Goal: Contribute content: Add original content to the website for others to see

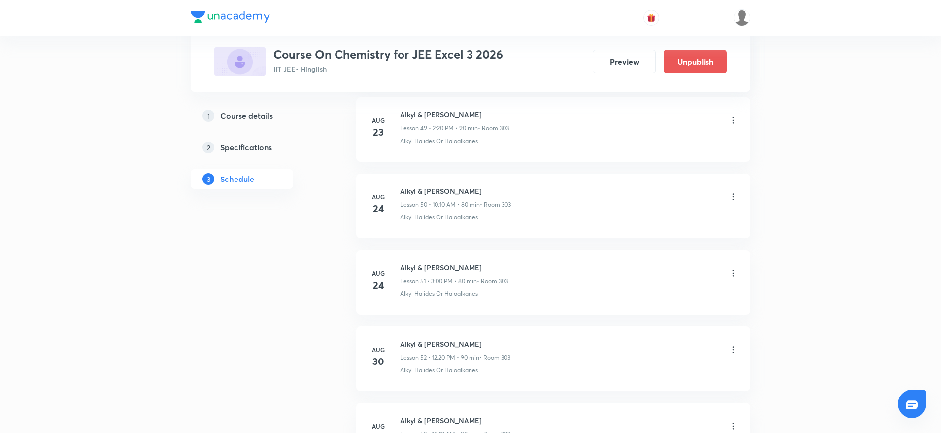
scroll to position [4258, 0]
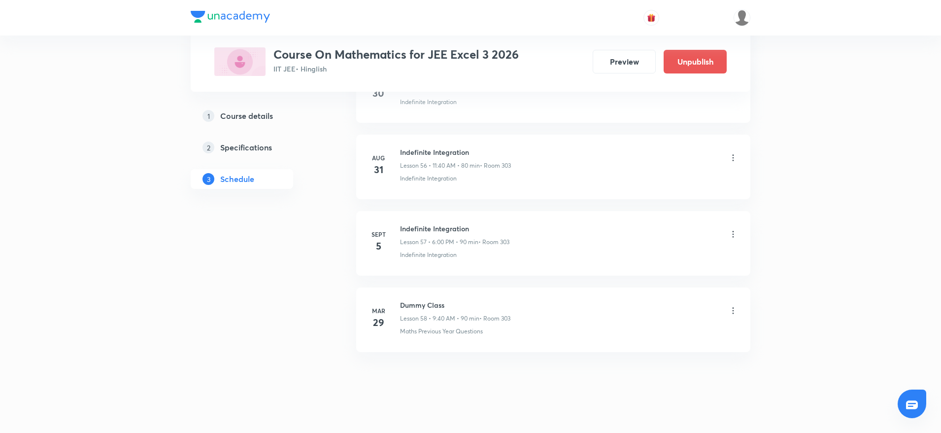
scroll to position [4746, 0]
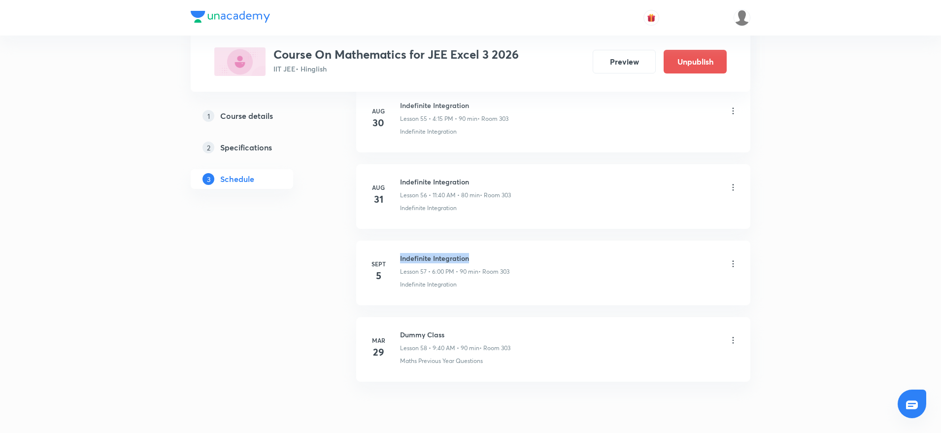
drag, startPoint x: 400, startPoint y: 252, endPoint x: 514, endPoint y: 254, distance: 114.3
click at [513, 253] on div "Sept 5 Indefinite Integration Lesson 57 • 6:00 PM • 90 min • Room 303 Indefinit…" at bounding box center [554, 271] width 370 height 36
copy h6 "Indefinite Integration"
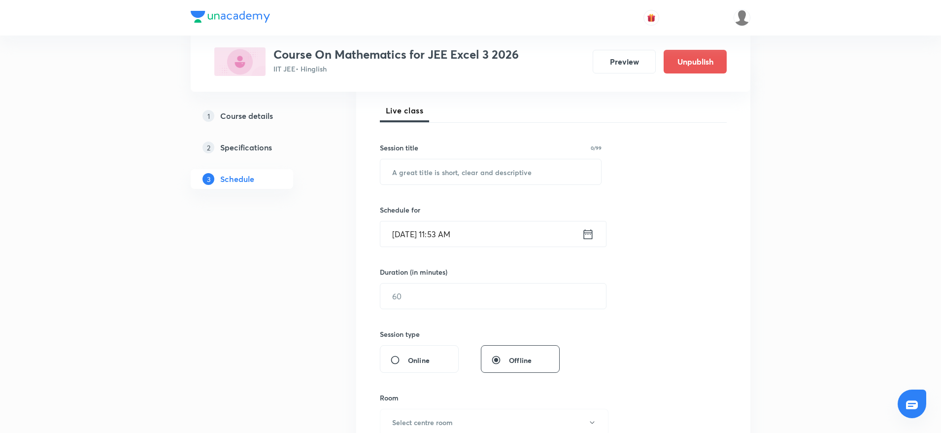
scroll to position [0, 0]
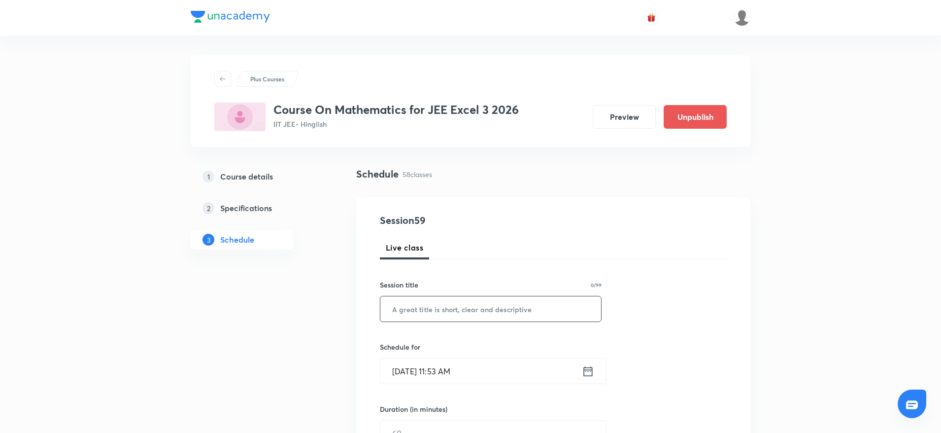
click at [458, 299] on input "text" at bounding box center [490, 308] width 221 height 25
paste input "Indefinite Integration"
type input "Indefinite Integration"
click at [468, 373] on input "Sept 6, 2025, 11:53 AM" at bounding box center [481, 370] width 202 height 25
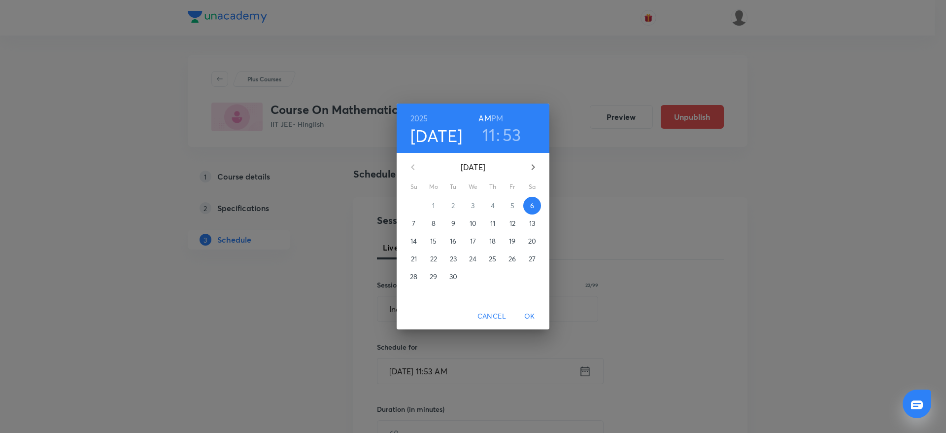
click at [498, 111] on h6 "PM" at bounding box center [497, 118] width 12 height 14
click at [489, 137] on h3 "11" at bounding box center [488, 134] width 13 height 21
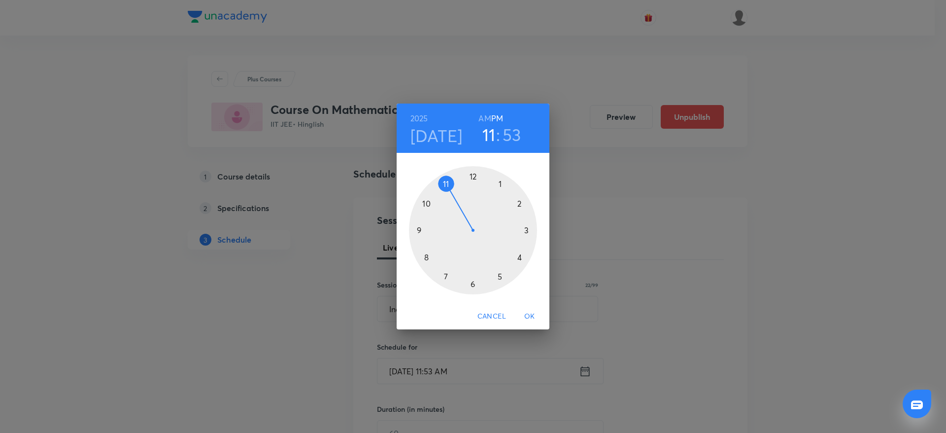
click at [472, 169] on div at bounding box center [473, 230] width 128 height 128
click at [526, 262] on div at bounding box center [473, 230] width 128 height 128
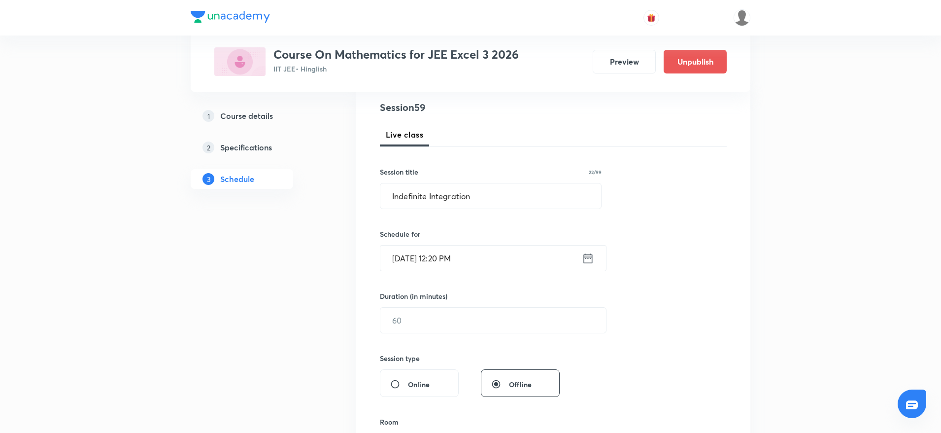
scroll to position [119, 0]
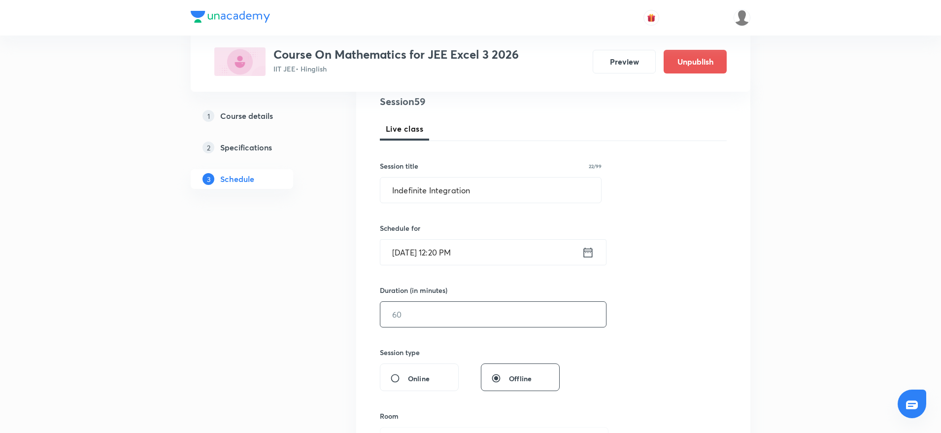
click at [480, 317] on input "text" at bounding box center [493, 314] width 226 height 25
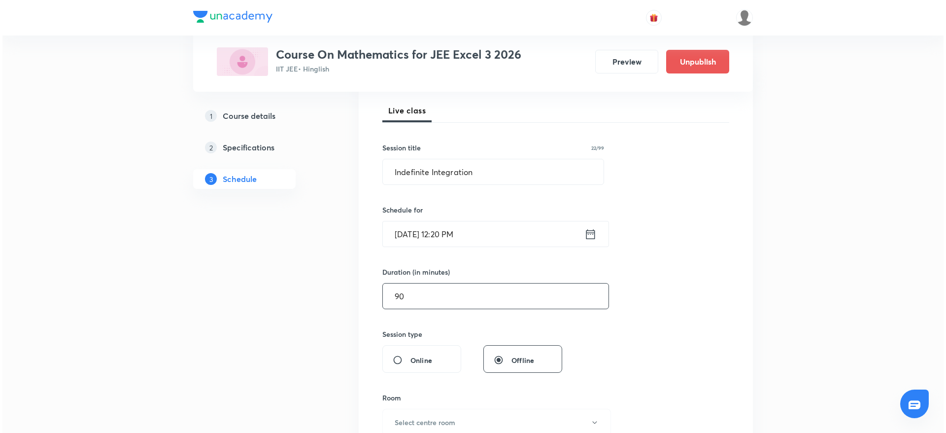
scroll to position [345, 0]
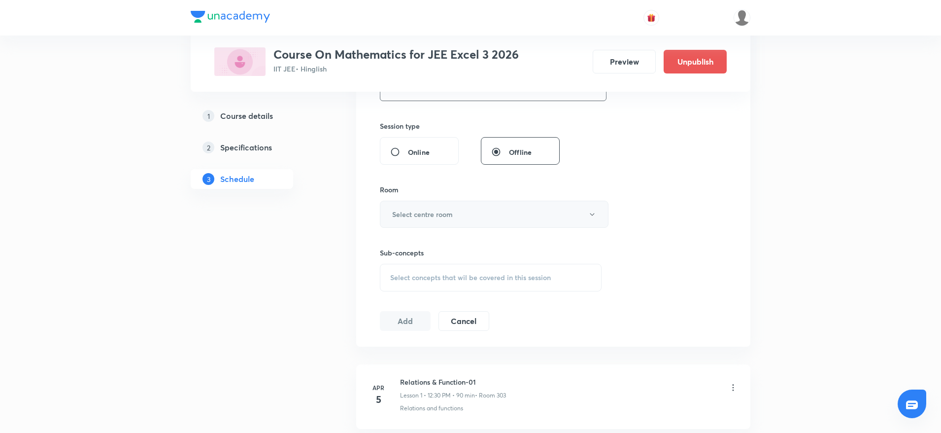
type input "90"
click at [444, 213] on h6 "Select centre room" at bounding box center [422, 214] width 61 height 10
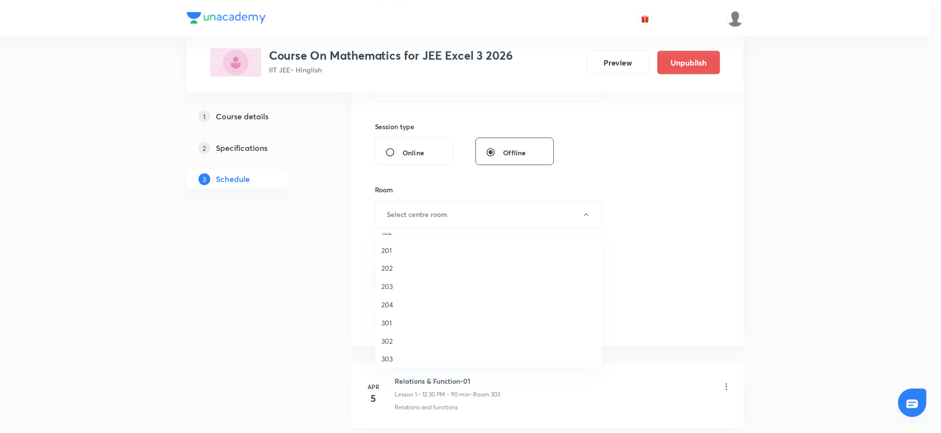
scroll to position [19, 0]
click at [400, 352] on span "303" at bounding box center [491, 355] width 216 height 10
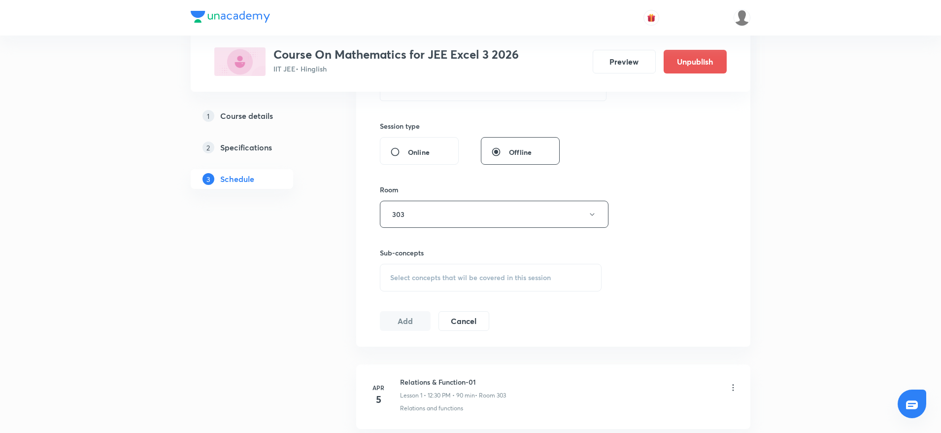
click at [431, 279] on span "Select concepts that wil be covered in this session" at bounding box center [470, 277] width 161 height 8
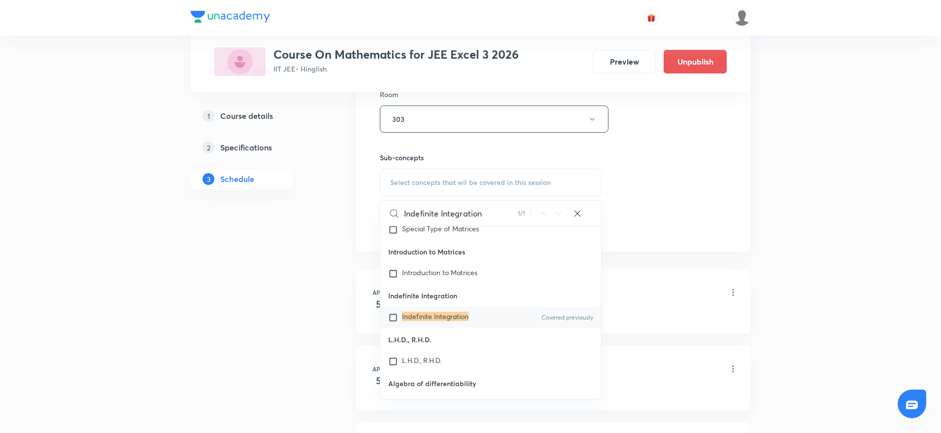
scroll to position [488, 0]
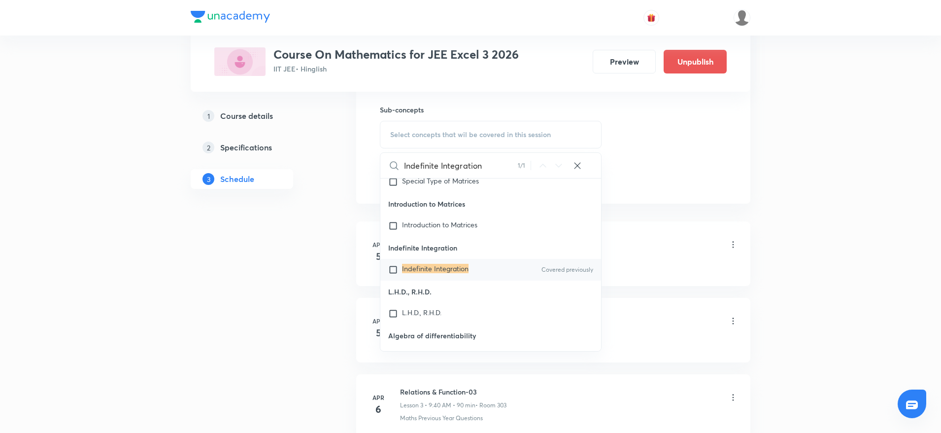
type input "Indefinite Integration"
click at [423, 280] on div "Indefinite Integration Covered previously" at bounding box center [490, 270] width 221 height 22
checkbox input "true"
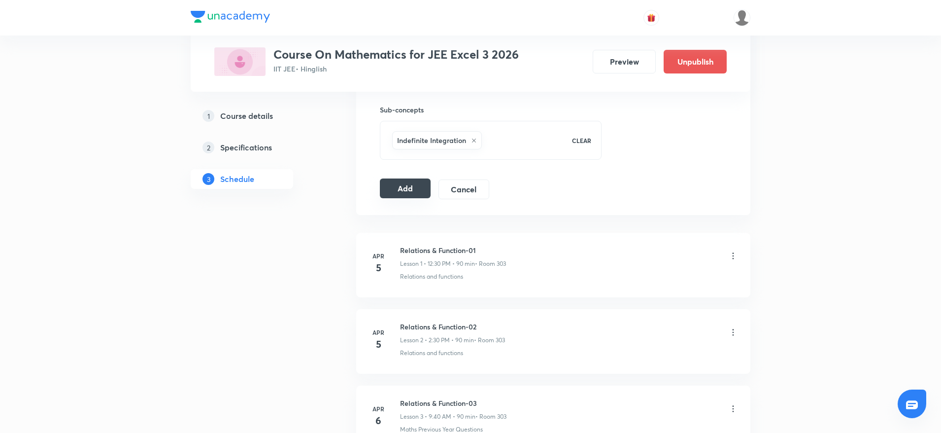
click at [404, 185] on button "Add" at bounding box center [405, 188] width 51 height 20
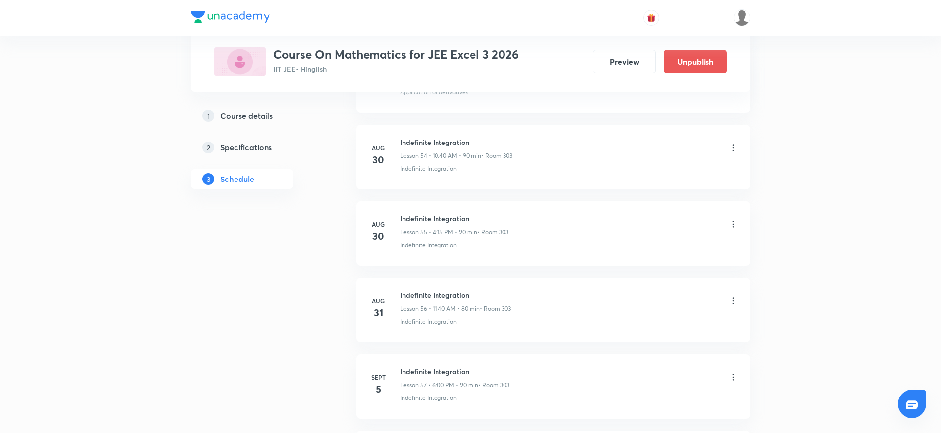
scroll to position [4411, 0]
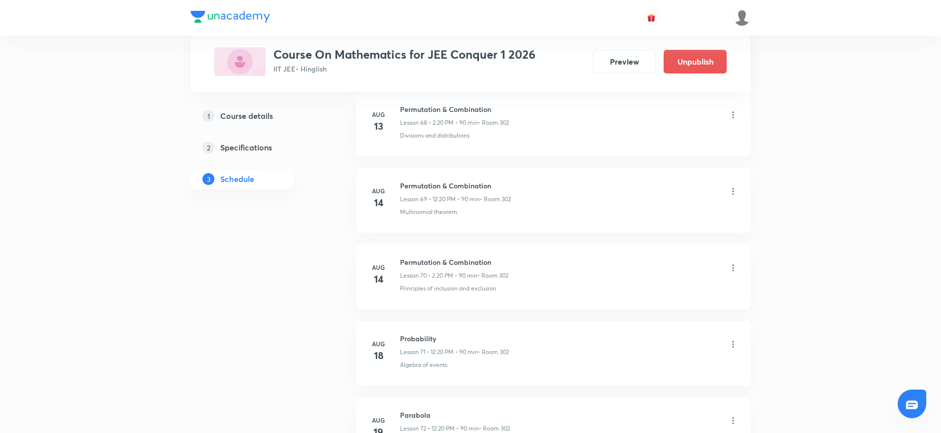
scroll to position [7079, 0]
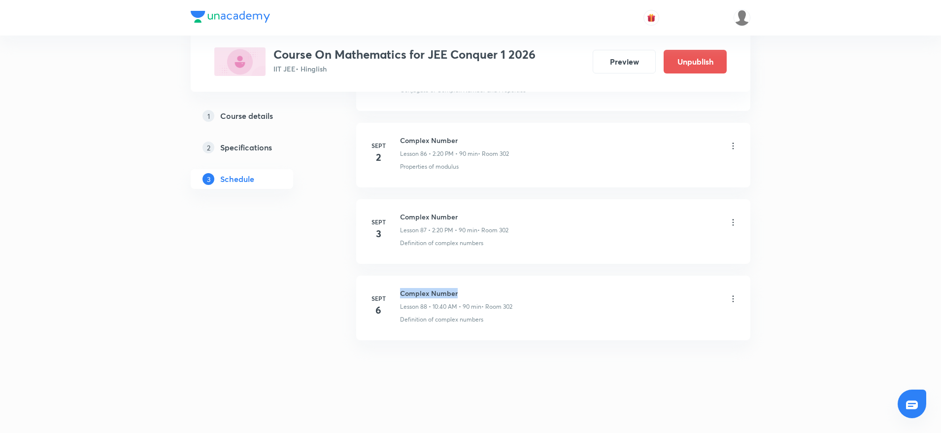
drag, startPoint x: 397, startPoint y: 284, endPoint x: 483, endPoint y: 269, distance: 88.0
copy h6 "Complex Number"
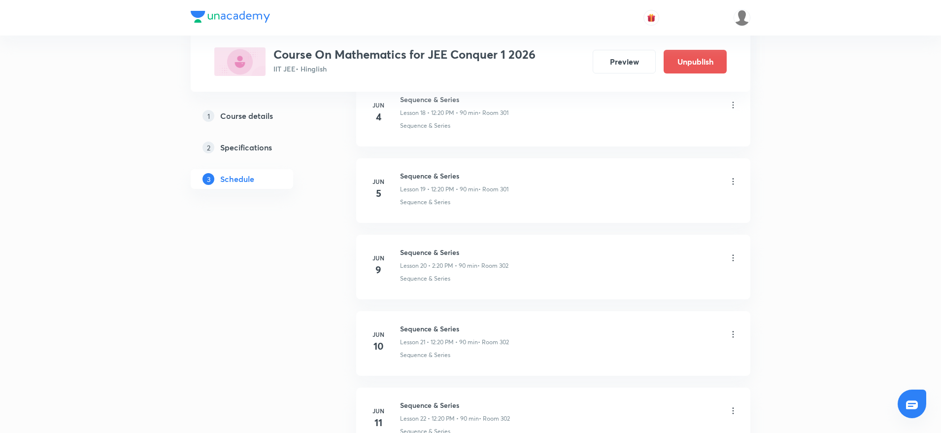
scroll to position [0, 0]
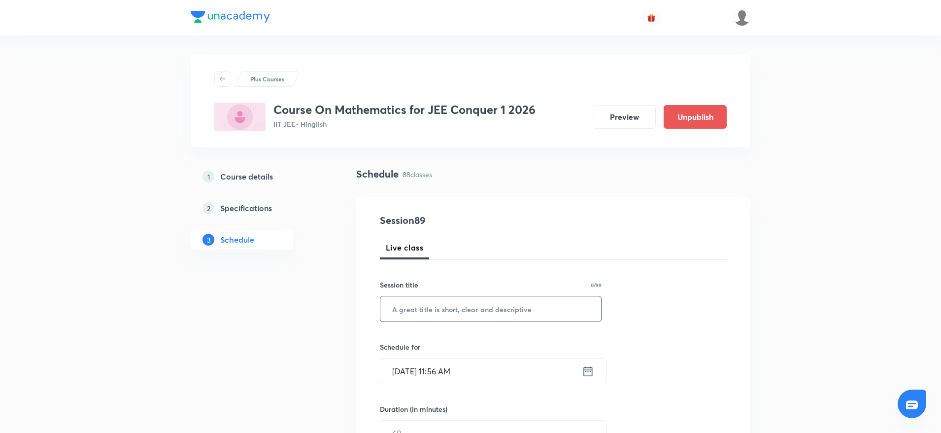
click at [488, 319] on input "text" at bounding box center [490, 308] width 221 height 25
paste input "Complex Number"
type input "Complex Number"
click at [475, 362] on input "Sept 6, 2025, 11:56 AM" at bounding box center [481, 370] width 202 height 25
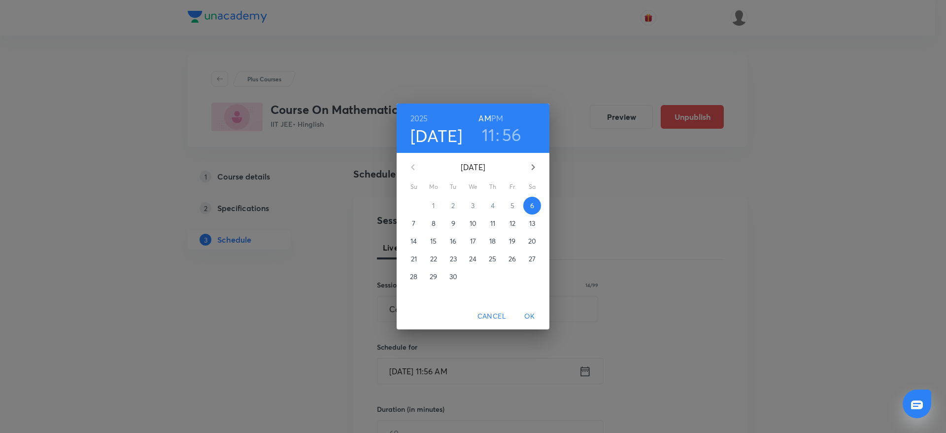
click at [497, 117] on h6 "PM" at bounding box center [497, 118] width 12 height 14
click at [488, 131] on h3 "11" at bounding box center [488, 134] width 13 height 21
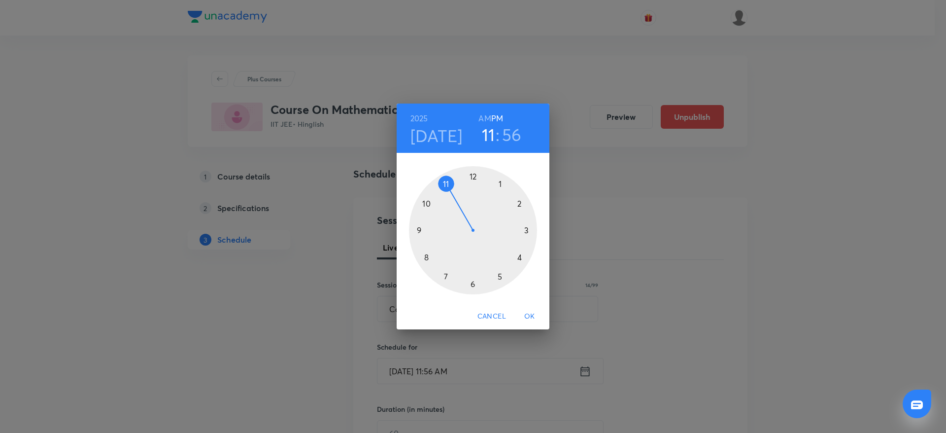
click at [472, 170] on div at bounding box center [473, 230] width 128 height 128
click at [530, 260] on div at bounding box center [473, 230] width 128 height 128
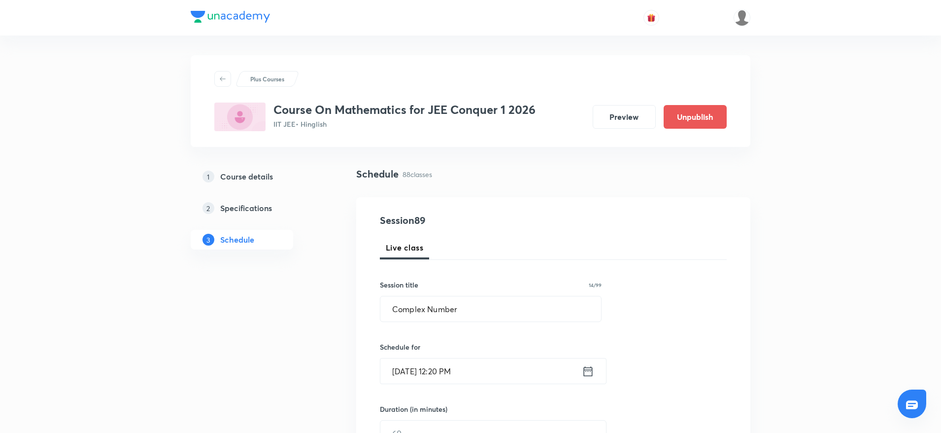
scroll to position [148, 0]
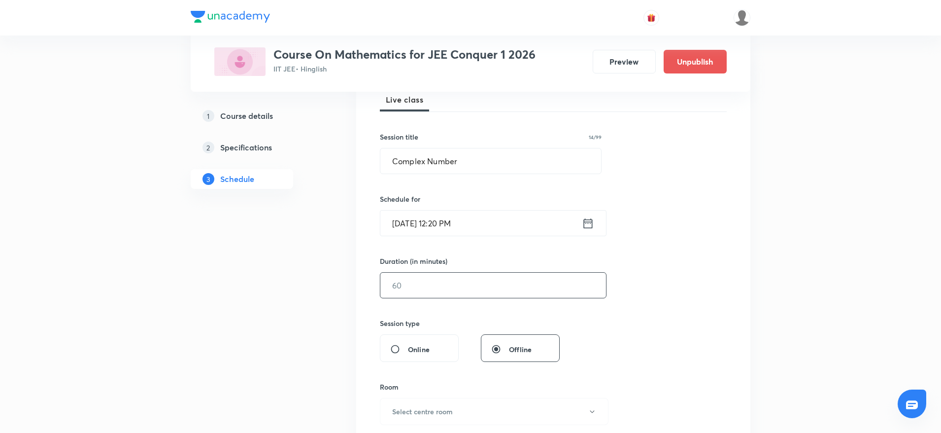
click at [437, 283] on input "text" at bounding box center [493, 284] width 226 height 25
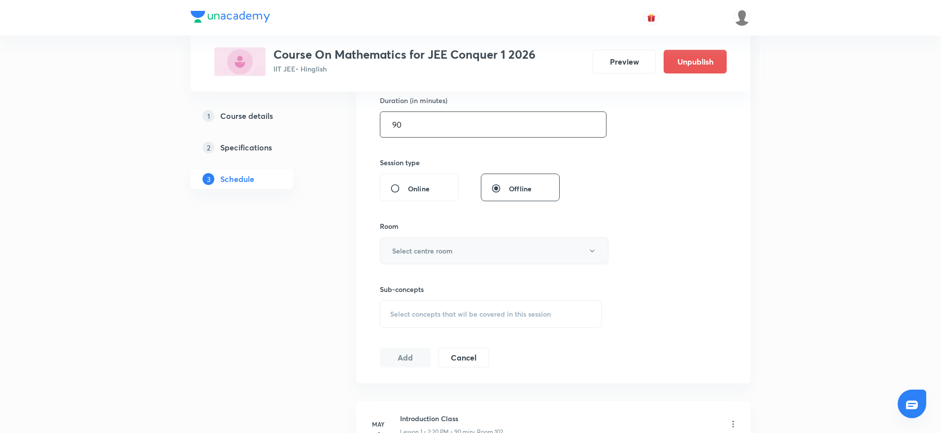
type input "90"
click at [505, 246] on button "Select centre room" at bounding box center [494, 250] width 229 height 27
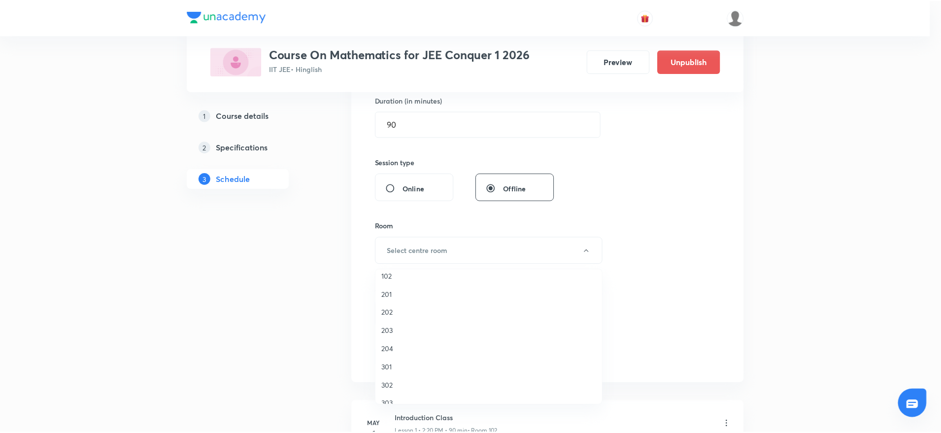
scroll to position [19, 0]
click at [395, 396] on span "303" at bounding box center [491, 391] width 216 height 10
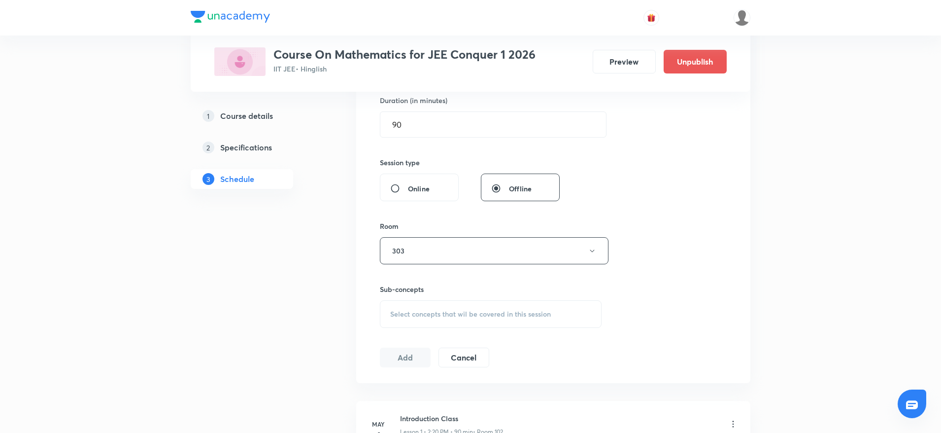
click at [449, 315] on span "Select concepts that wil be covered in this session" at bounding box center [470, 314] width 161 height 8
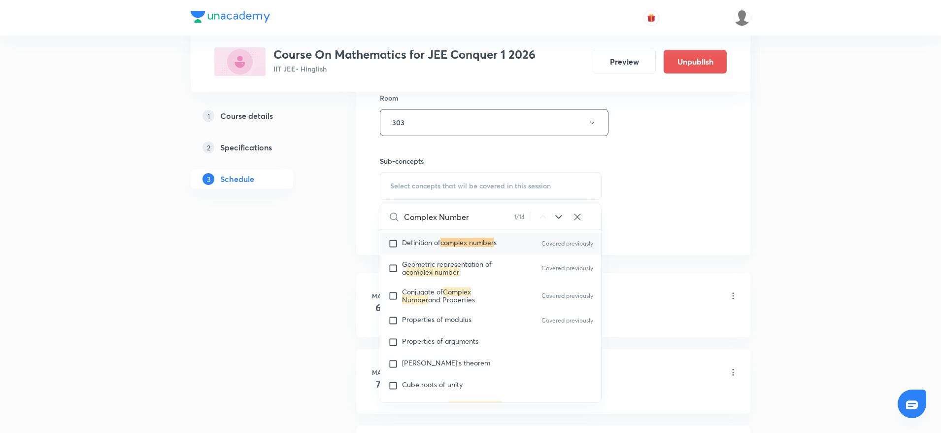
scroll to position [654, 0]
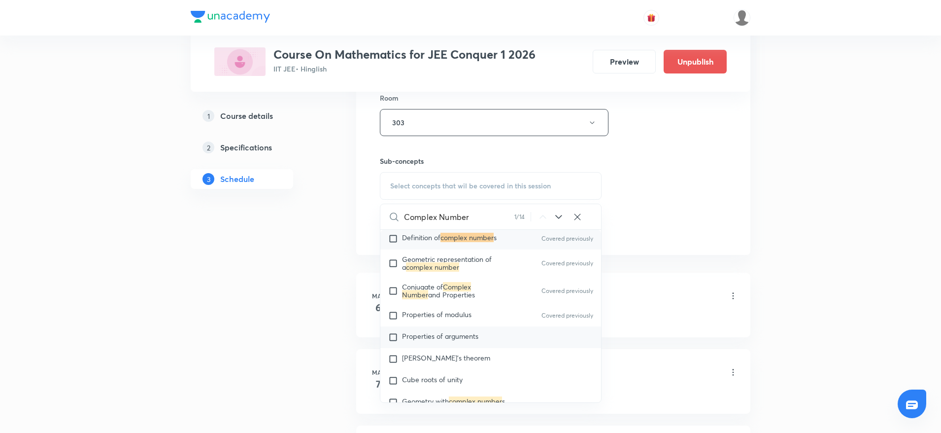
type input "Complex Number"
click at [463, 338] on span "Properties of arguments" at bounding box center [440, 335] width 76 height 9
checkbox input "true"
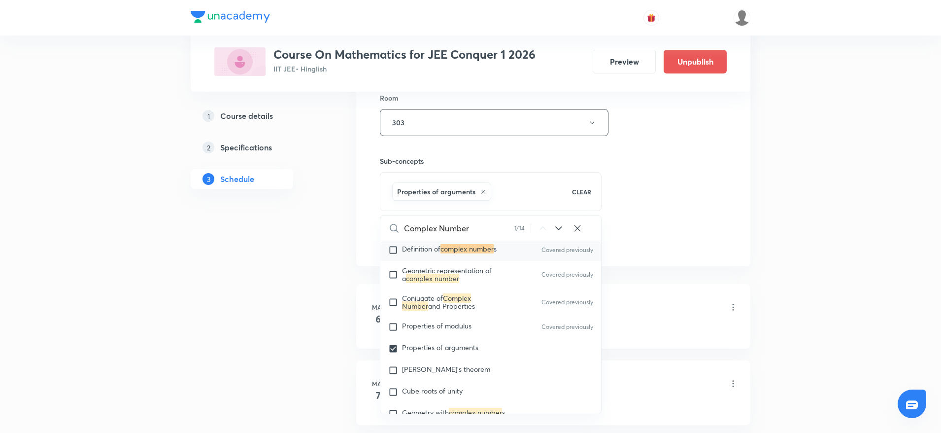
click at [690, 182] on div "Session 89 Live class Session title 14/99 Complex Number ​ Schedule for Sept 6,…" at bounding box center [553, 13] width 347 height 474
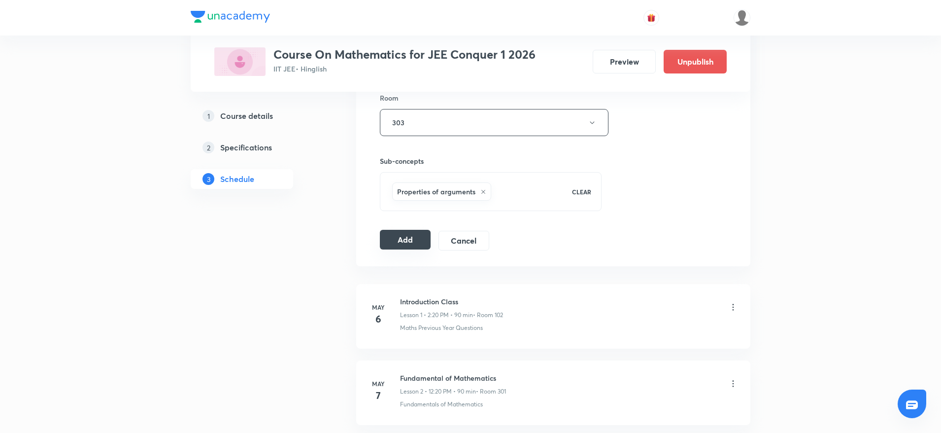
click at [390, 238] on button "Add" at bounding box center [405, 240] width 51 height 20
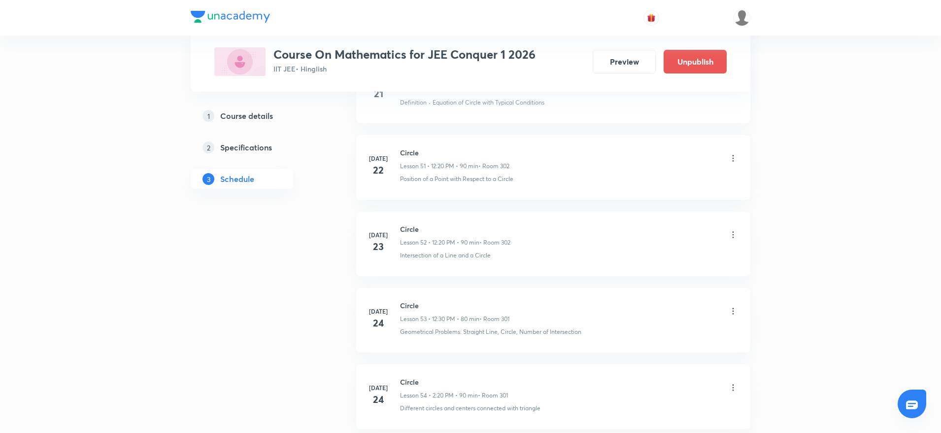
scroll to position [6702, 0]
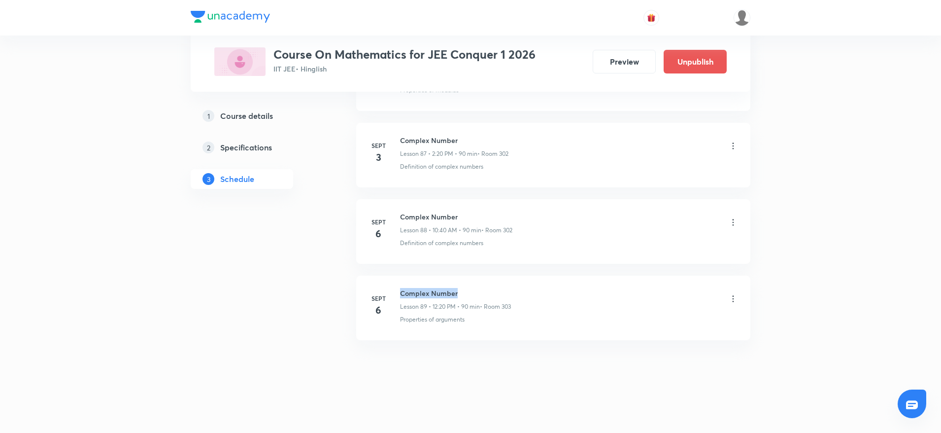
drag, startPoint x: 425, startPoint y: 294, endPoint x: 504, endPoint y: 294, distance: 79.3
click at [504, 294] on div "Sept 6 Complex Number Lesson 89 • 12:20 PM • 90 min • Room 303 Properties of ar…" at bounding box center [554, 306] width 370 height 36
copy h6 "Complex Number"
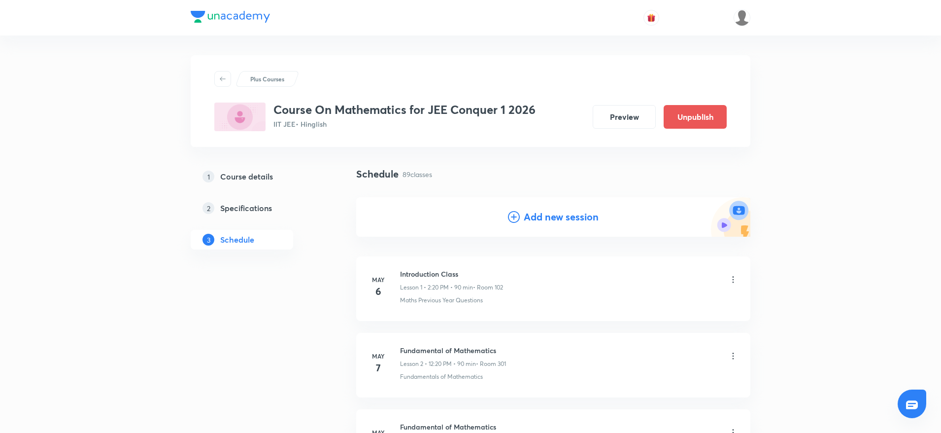
click at [558, 220] on h4 "Add new session" at bounding box center [561, 216] width 75 height 15
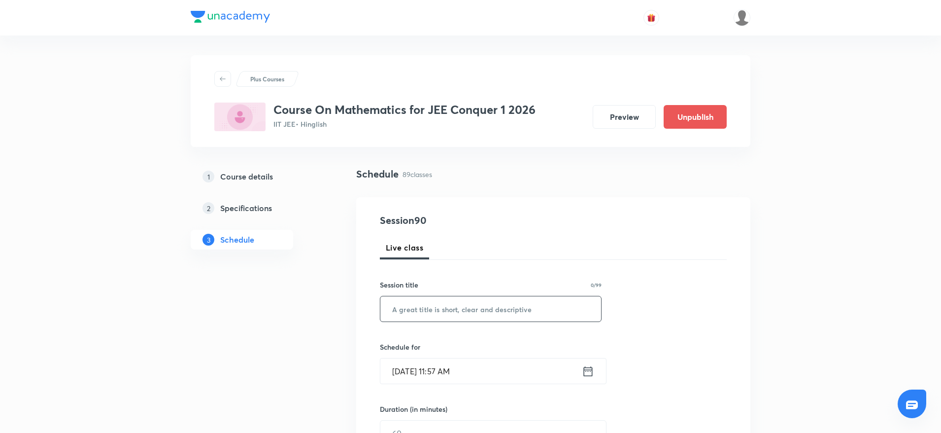
click at [467, 303] on input "text" at bounding box center [490, 308] width 221 height 25
paste input "Complex Number"
type input "Complex Number"
click at [462, 372] on input "Sept 6, 2025, 11:57 AM" at bounding box center [481, 370] width 202 height 25
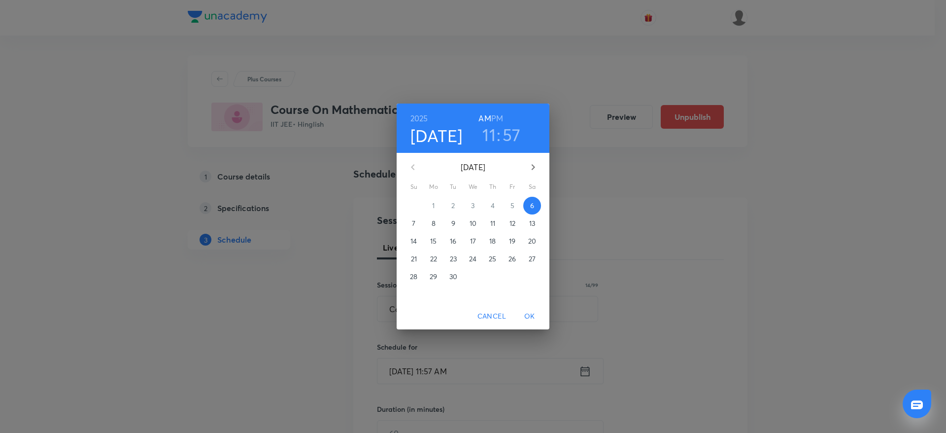
click at [502, 119] on h6 "PM" at bounding box center [497, 118] width 12 height 14
click at [492, 143] on h3 "11" at bounding box center [488, 134] width 13 height 21
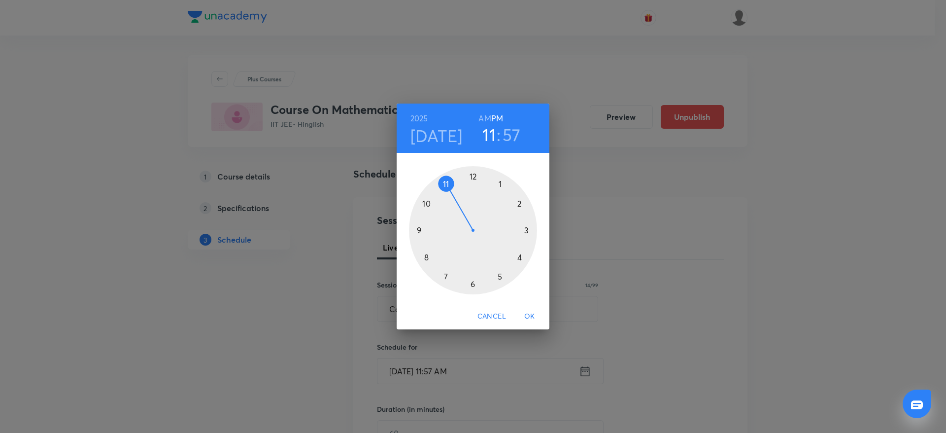
click at [527, 201] on div at bounding box center [473, 230] width 128 height 128
click at [528, 260] on div at bounding box center [473, 230] width 128 height 128
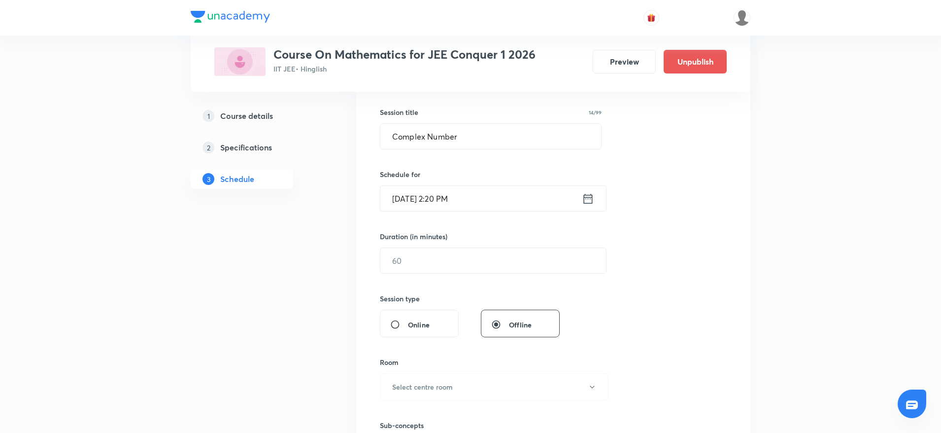
scroll to position [190, 0]
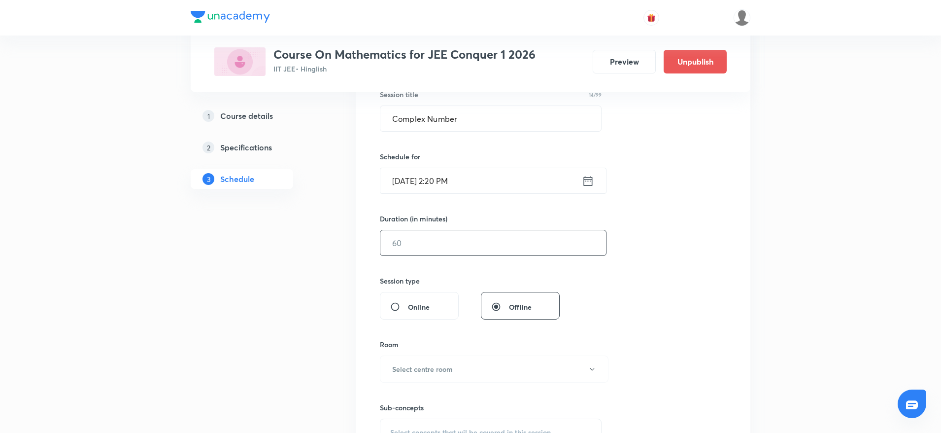
click at [566, 231] on input "text" at bounding box center [493, 242] width 226 height 25
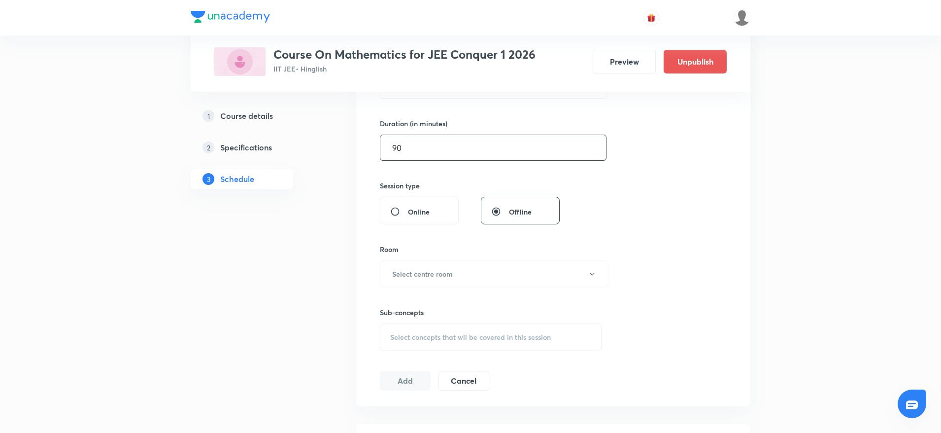
scroll to position [303, 0]
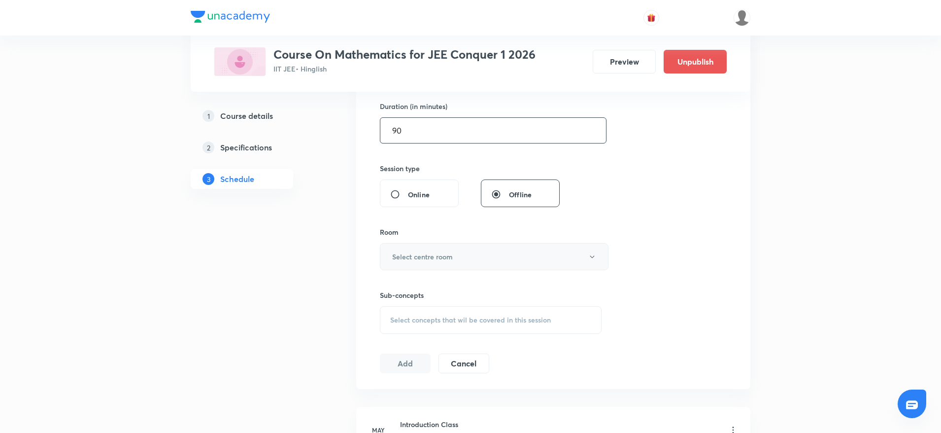
type input "90"
click at [542, 254] on button "Select centre room" at bounding box center [494, 256] width 229 height 27
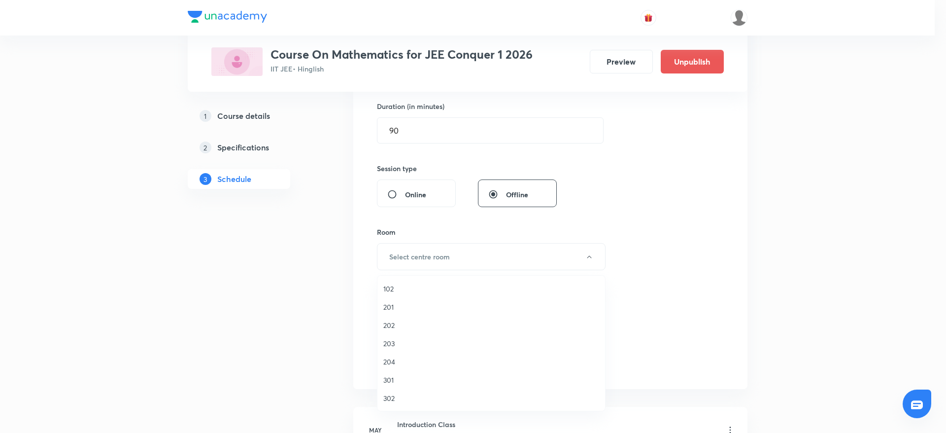
click at [403, 383] on span "301" at bounding box center [491, 379] width 216 height 10
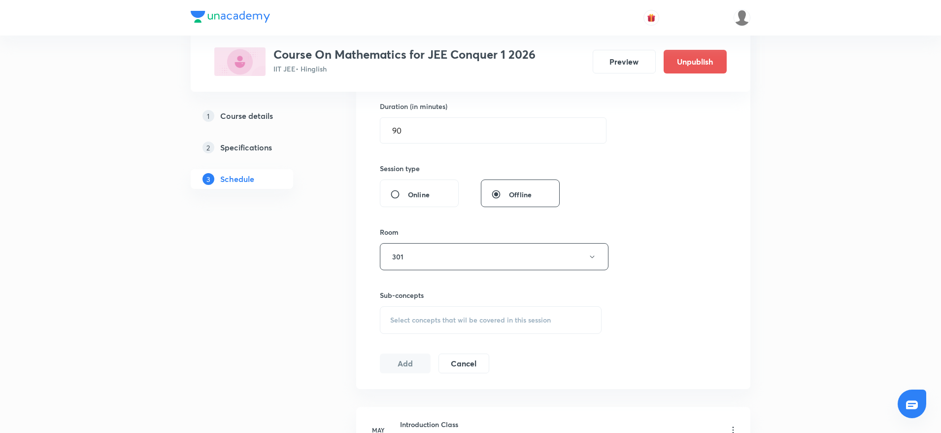
click at [447, 316] on span "Select concepts that wil be covered in this session" at bounding box center [470, 320] width 161 height 8
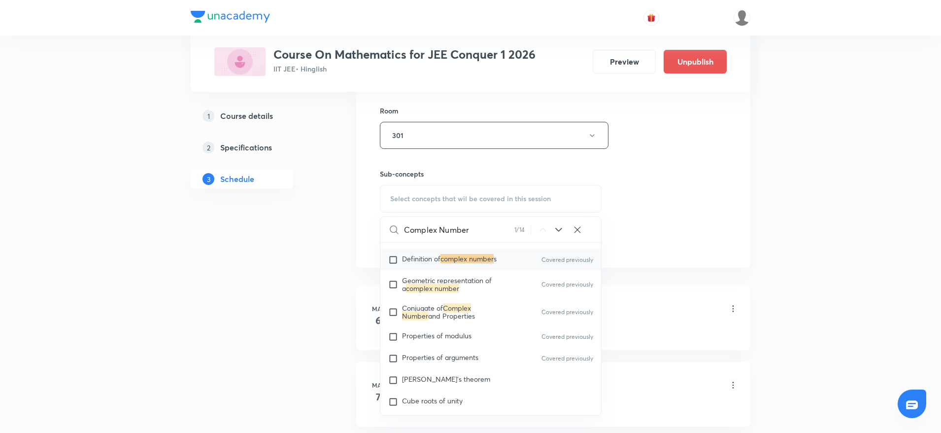
scroll to position [654, 0]
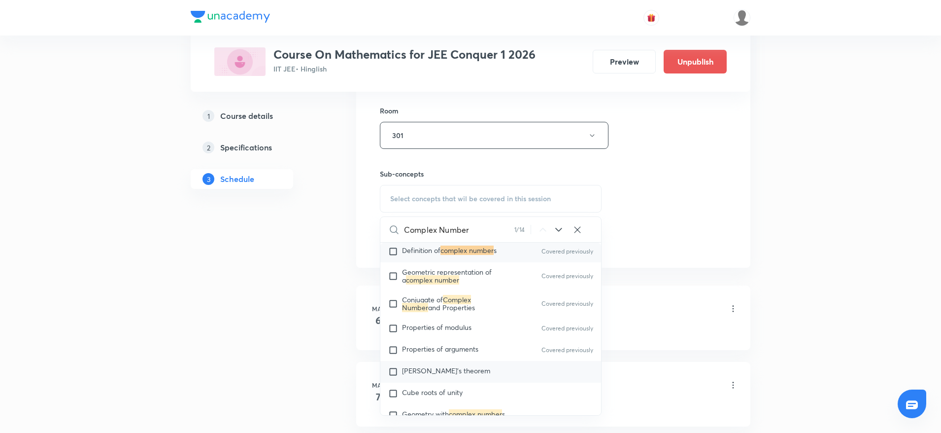
type input "Complex Number"
click at [462, 372] on span "De Moivre's theorem" at bounding box center [446, 370] width 88 height 9
checkbox input "true"
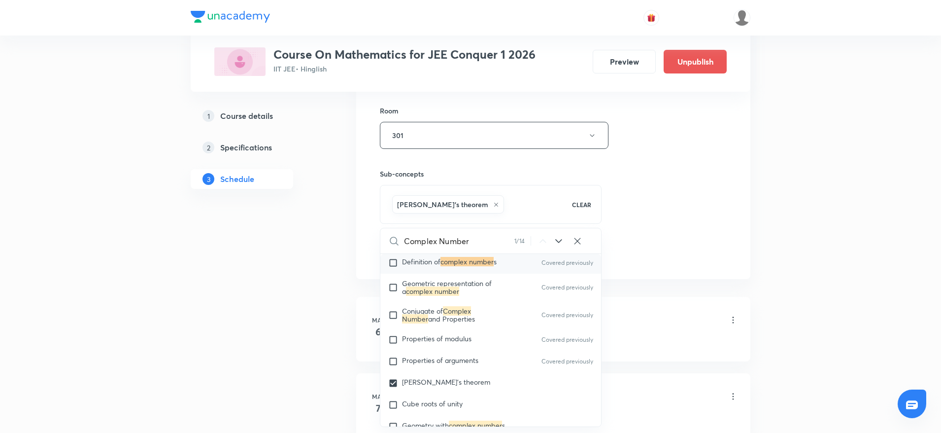
click at [689, 163] on div "Session 90 Live class Session title 14/99 Complex Number ​ Schedule for Sept 6,…" at bounding box center [553, 26] width 347 height 474
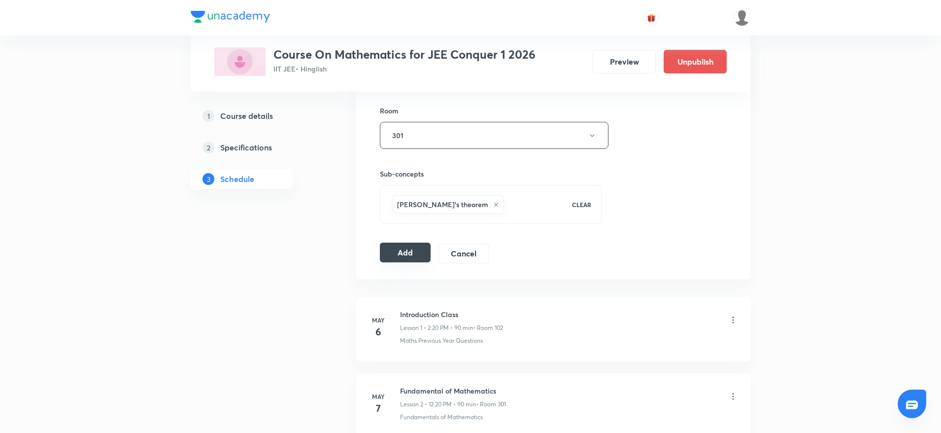
click at [425, 251] on button "Add" at bounding box center [405, 252] width 51 height 20
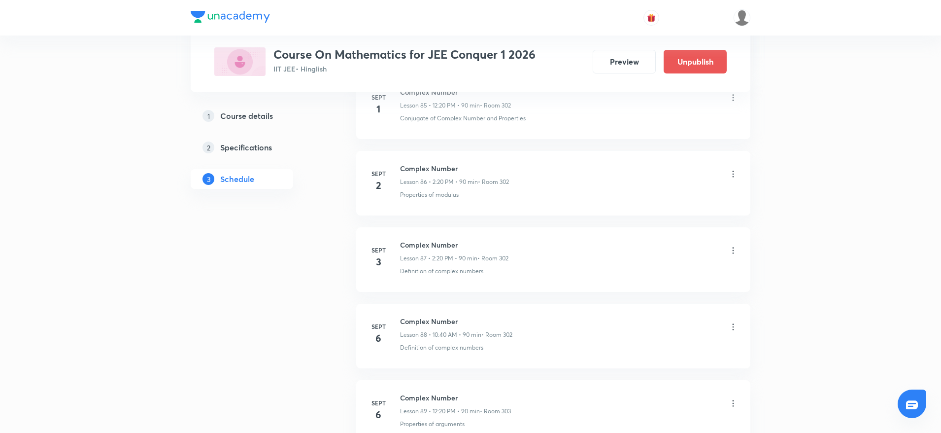
scroll to position [6779, 0]
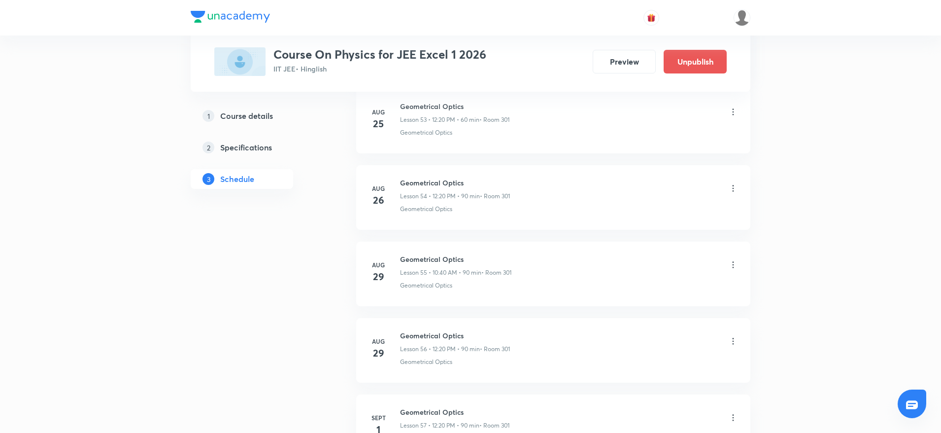
scroll to position [4863, 0]
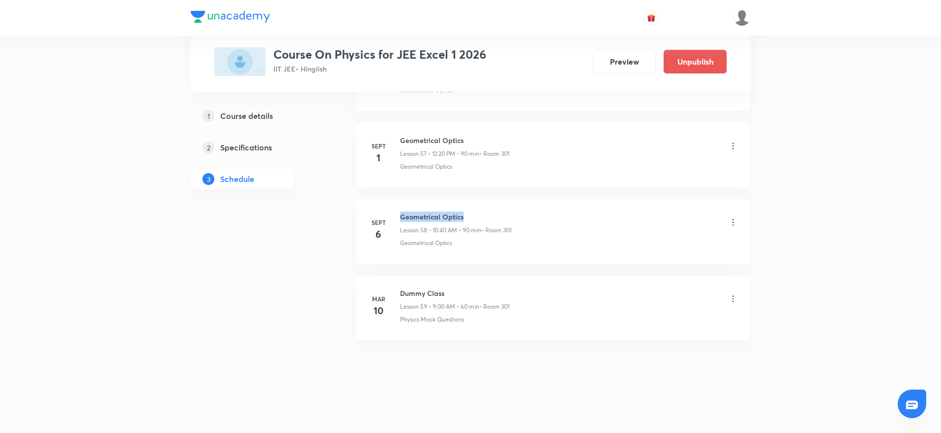
drag, startPoint x: 400, startPoint y: 216, endPoint x: 514, endPoint y: 212, distance: 113.9
click at [511, 212] on h6 "Geometrical Optics" at bounding box center [455, 216] width 111 height 10
copy h6 "Geometrical Optics"
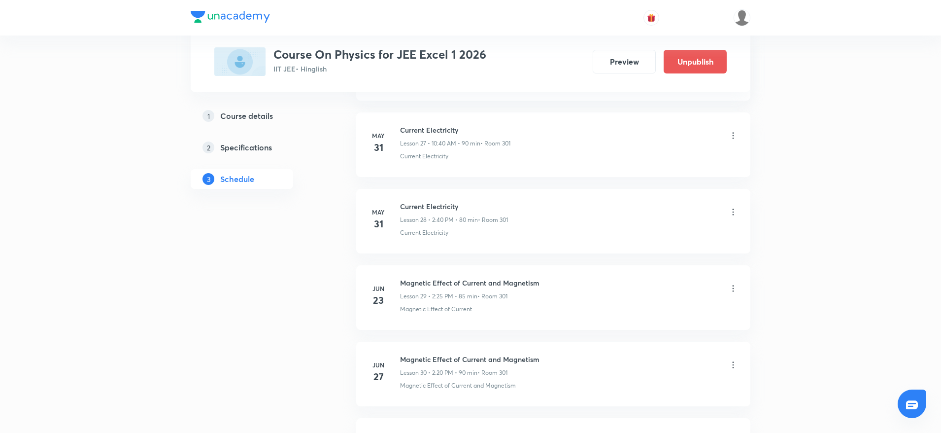
scroll to position [0, 0]
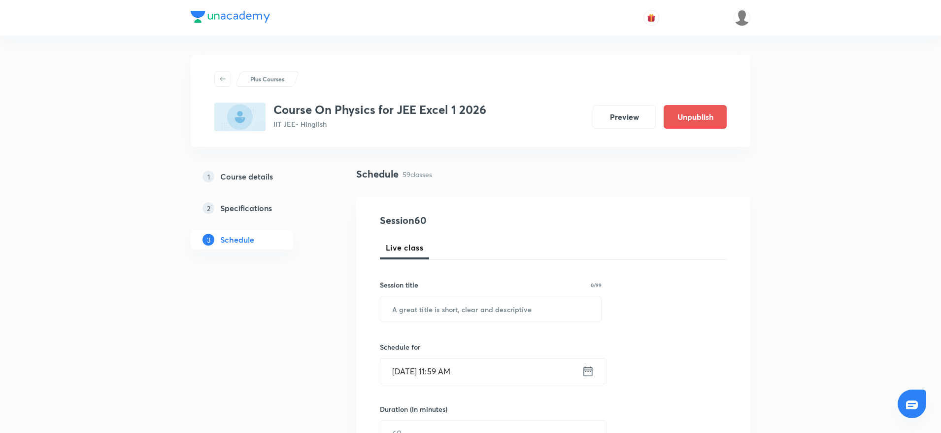
click at [443, 313] on input "text" at bounding box center [490, 308] width 221 height 25
paste input "Geometrical Optics"
type input "Geometrical Optics"
click at [463, 364] on input "[DATE] 11:59 AM" at bounding box center [481, 370] width 202 height 25
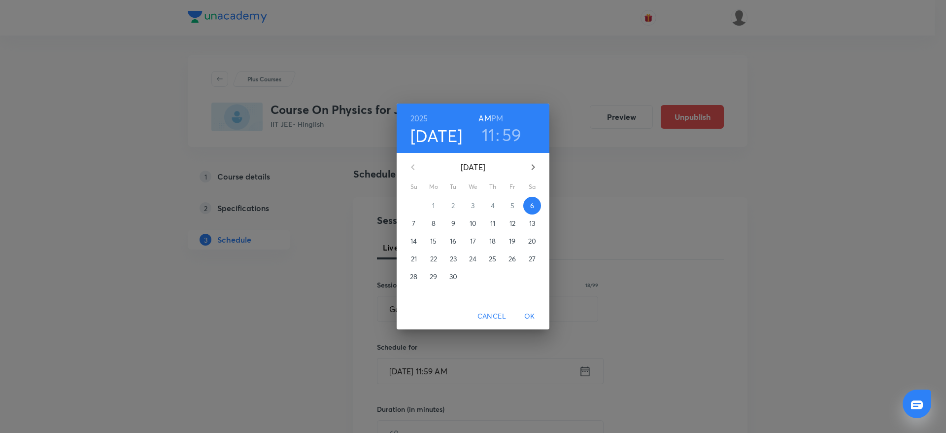
click at [501, 115] on h6 "PM" at bounding box center [497, 118] width 12 height 14
click at [494, 125] on h6 "PM" at bounding box center [497, 118] width 12 height 14
click at [495, 133] on div "11 : 59" at bounding box center [501, 134] width 68 height 21
click at [487, 134] on h3 "11" at bounding box center [488, 134] width 13 height 21
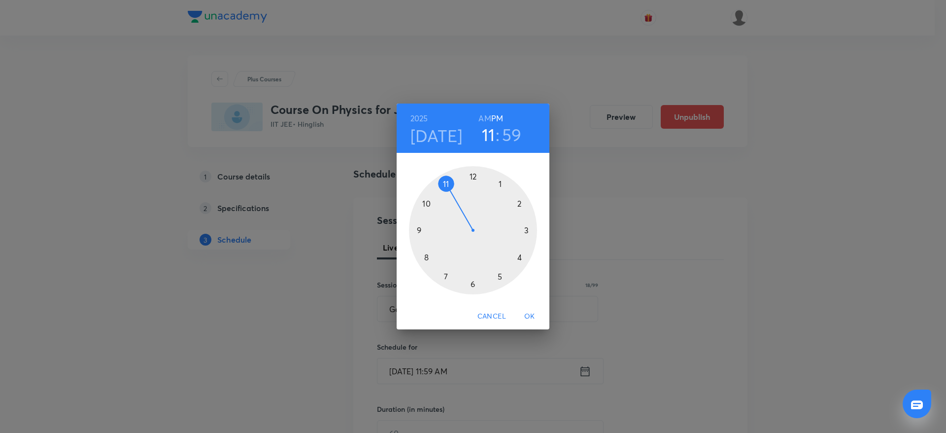
click at [470, 168] on div at bounding box center [473, 230] width 128 height 128
click at [526, 260] on div at bounding box center [473, 230] width 128 height 128
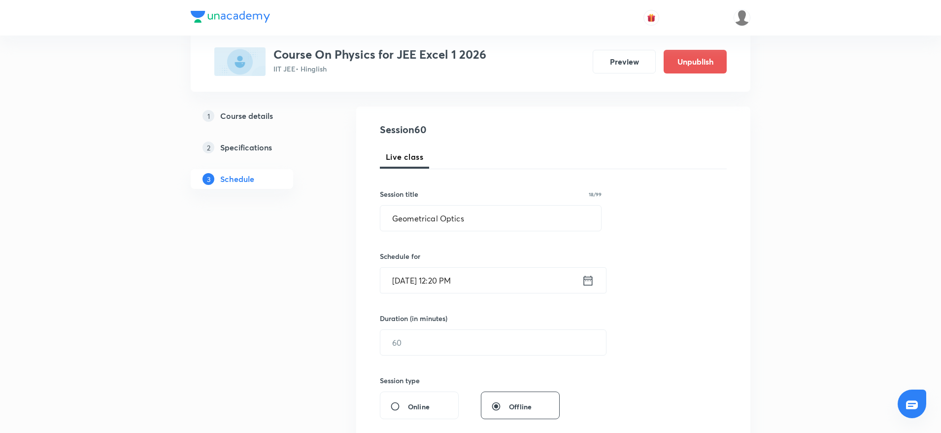
scroll to position [78, 0]
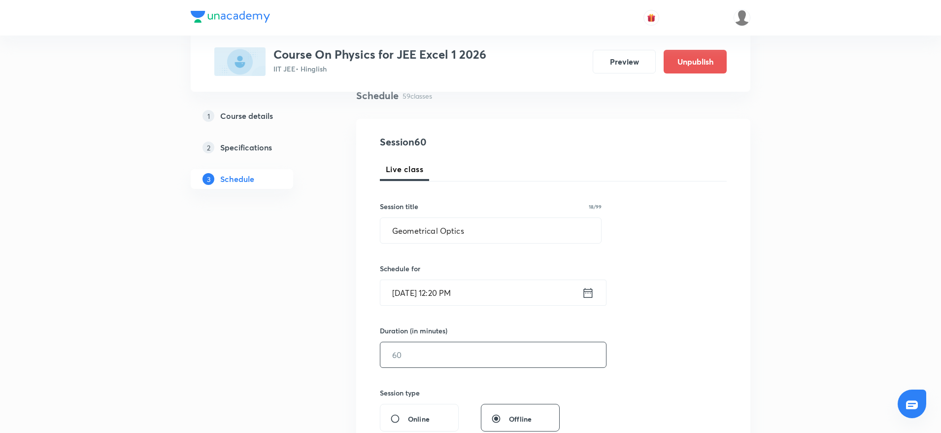
click at [430, 352] on input "text" at bounding box center [493, 354] width 226 height 25
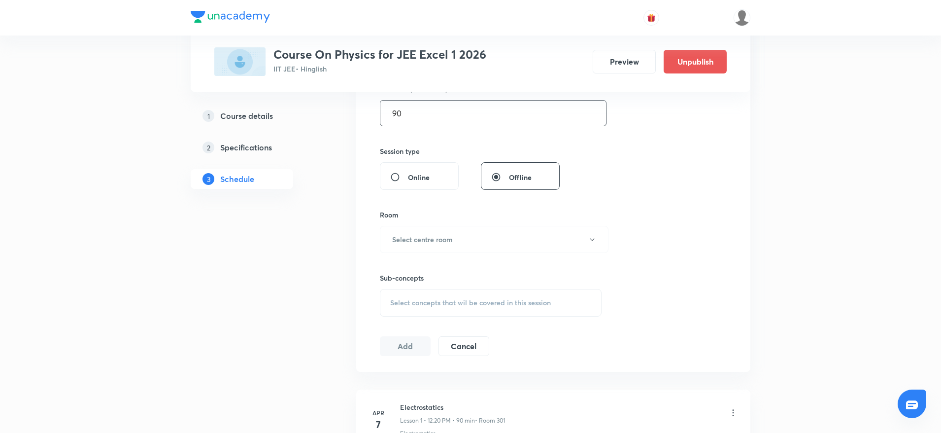
scroll to position [332, 0]
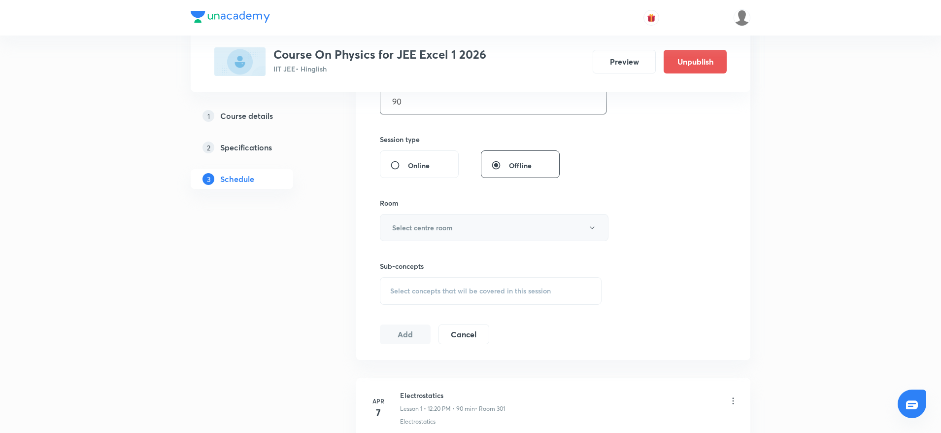
type input "90"
click at [413, 233] on button "Select centre room" at bounding box center [494, 227] width 229 height 27
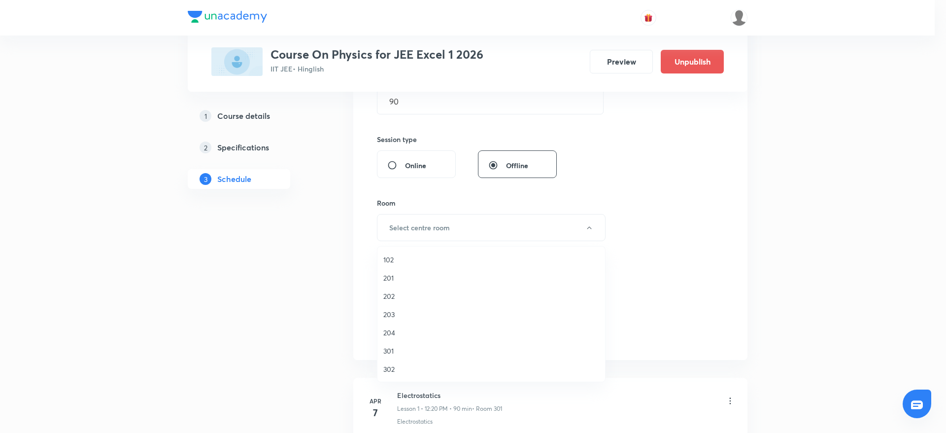
click at [411, 351] on span "301" at bounding box center [491, 350] width 216 height 10
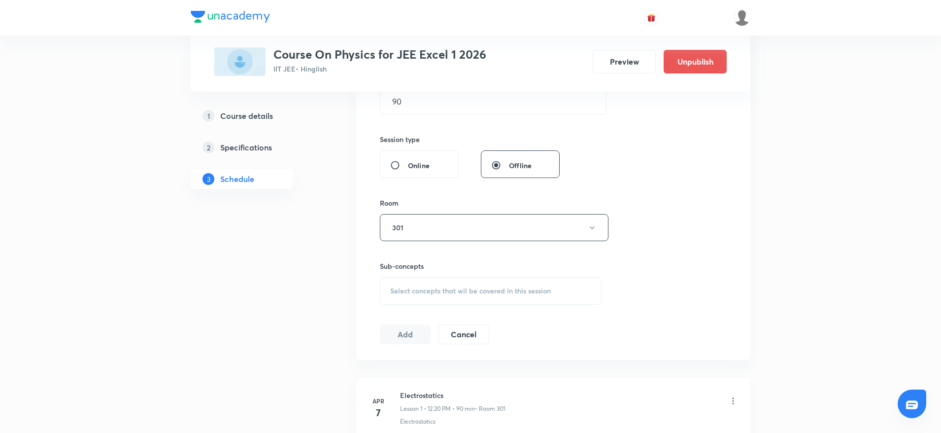
click at [447, 301] on div "Select concepts that wil be covered in this session" at bounding box center [491, 291] width 222 height 28
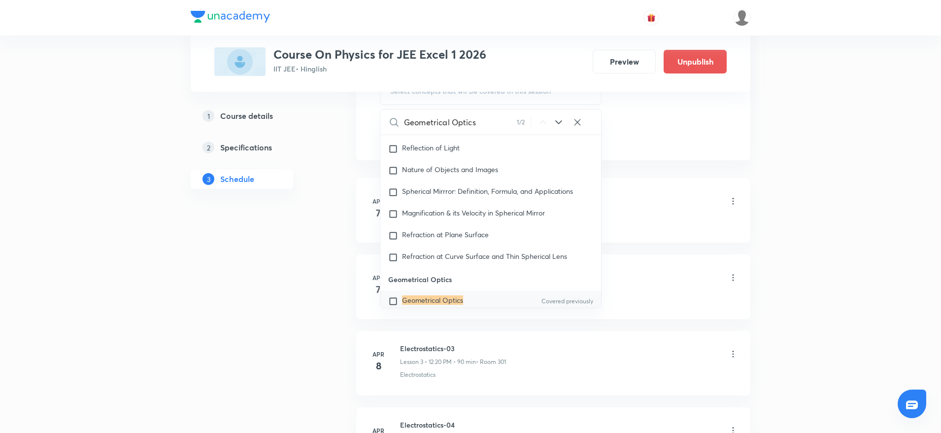
scroll to position [8211, 0]
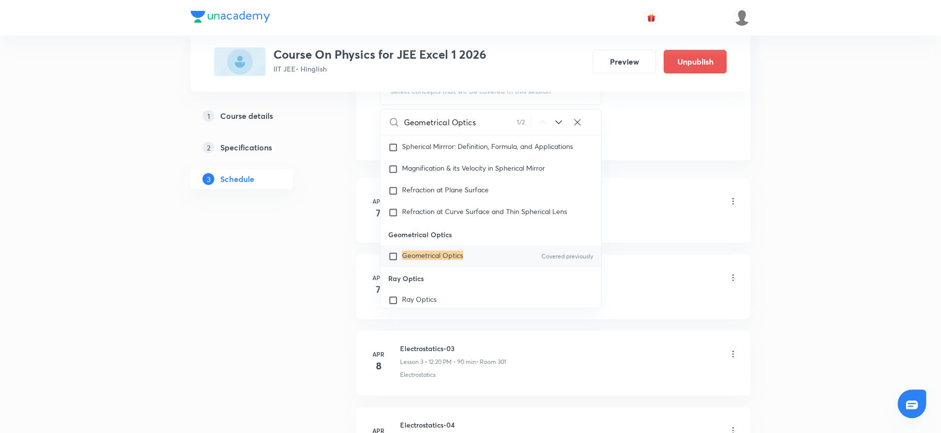
type input "Geometrical Optics"
click at [452, 245] on p "Geometrical Optics" at bounding box center [490, 234] width 221 height 22
click at [447, 260] on mark "Geometrical Optics" at bounding box center [432, 254] width 61 height 9
checkbox input "true"
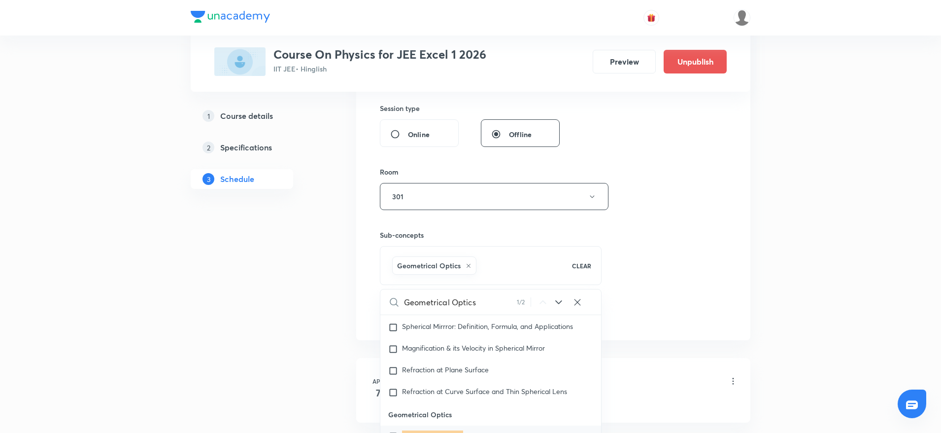
scroll to position [387, 0]
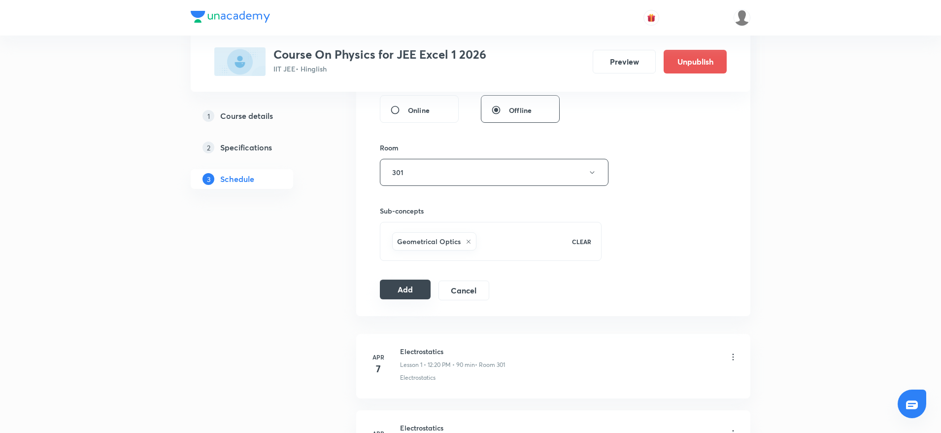
click at [395, 299] on button "Add" at bounding box center [405, 289] width 51 height 20
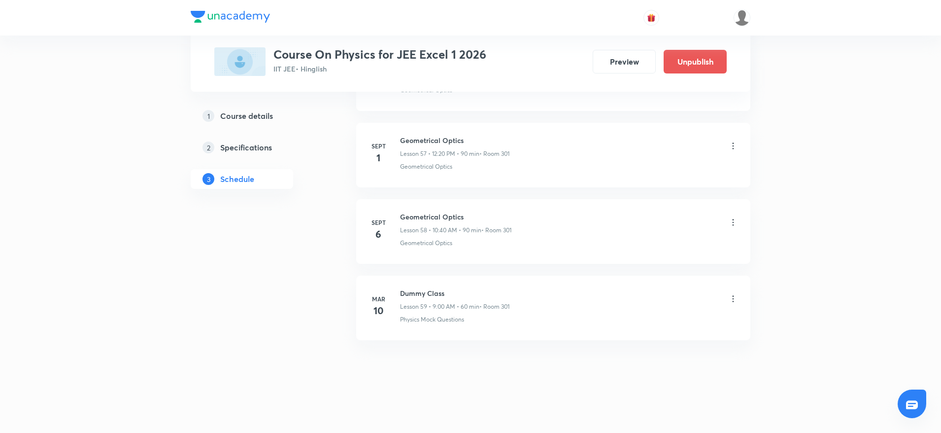
scroll to position [4411, 0]
